Goal: Information Seeking & Learning: Learn about a topic

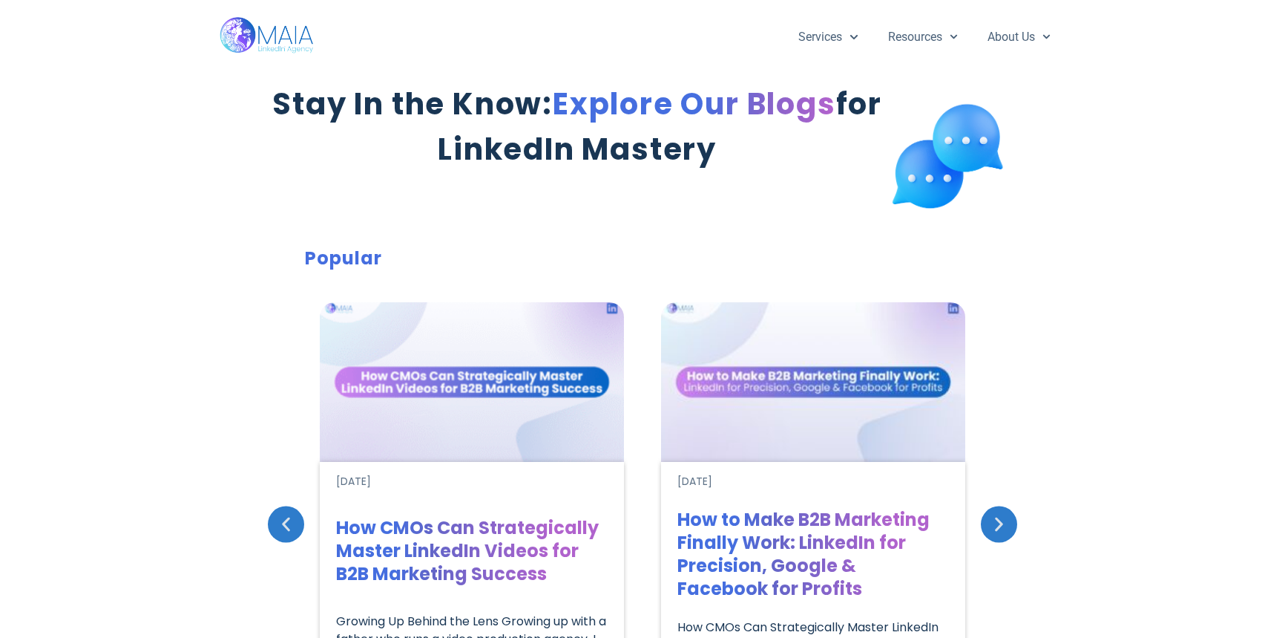
scroll to position [269, 0]
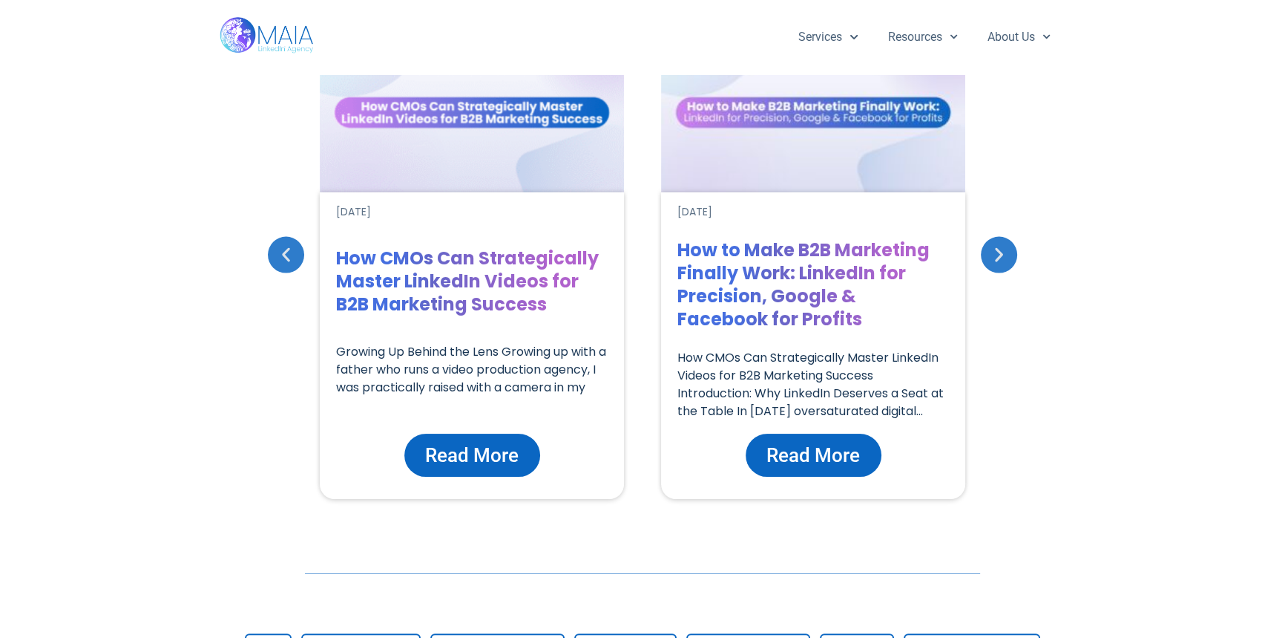
click at [504, 458] on span "Read More" at bounding box center [472, 455] width 94 height 28
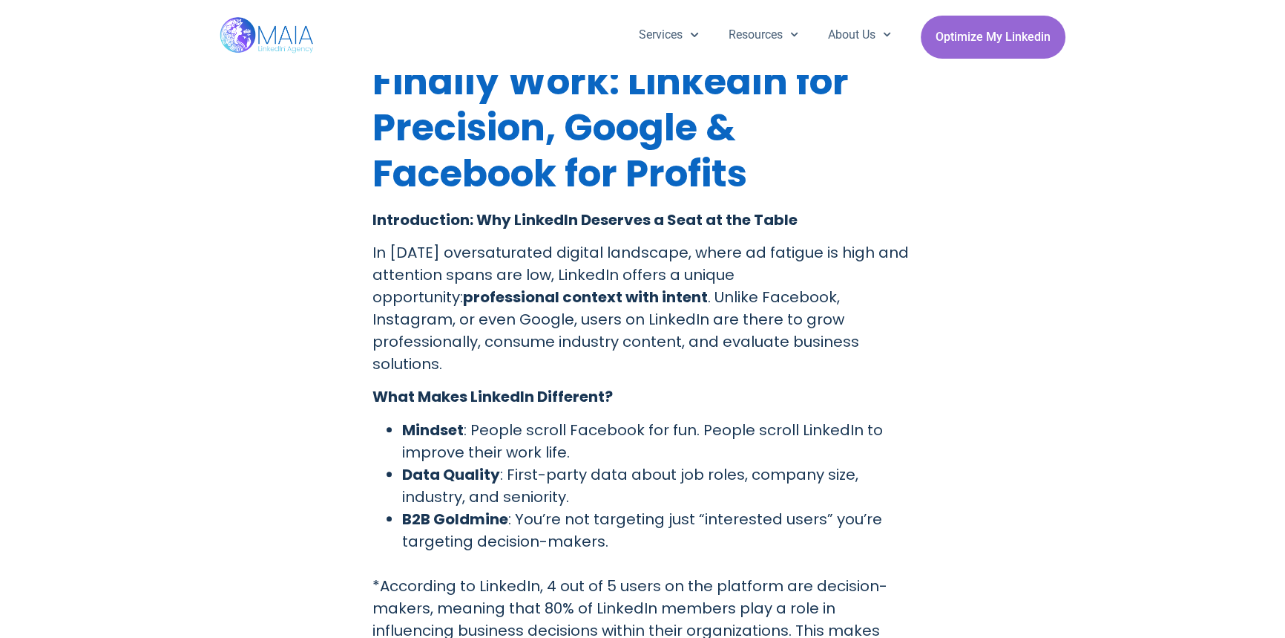
scroll to position [538, 0]
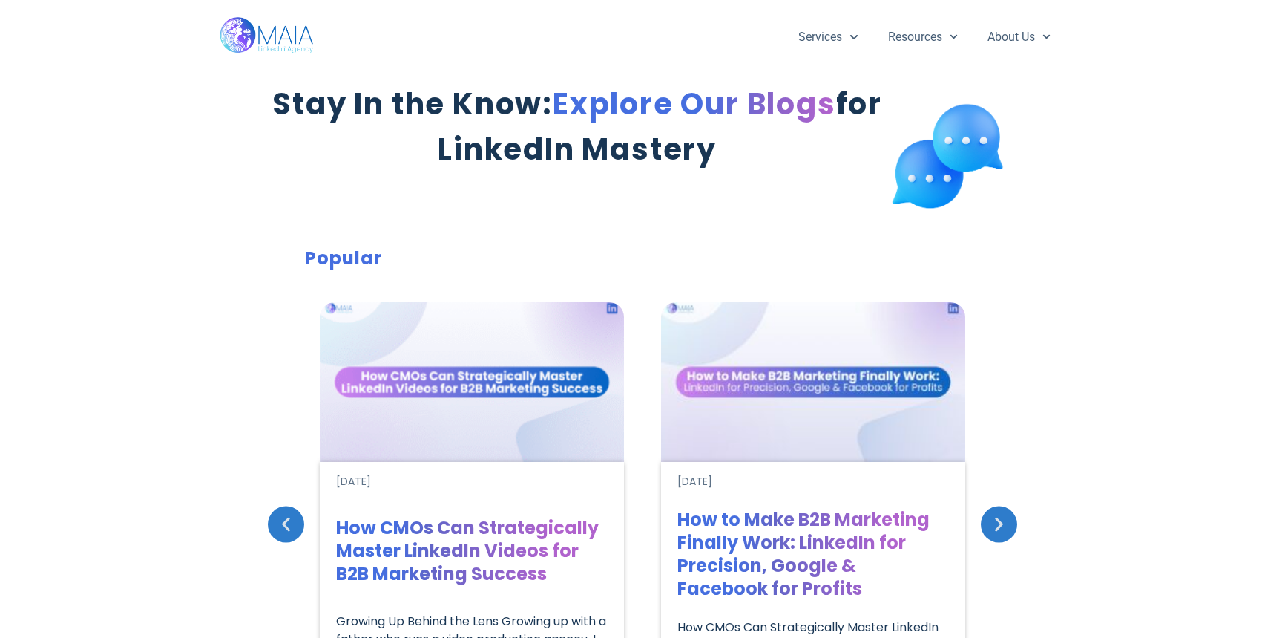
scroll to position [809, 0]
